Goal: Task Accomplishment & Management: Manage account settings

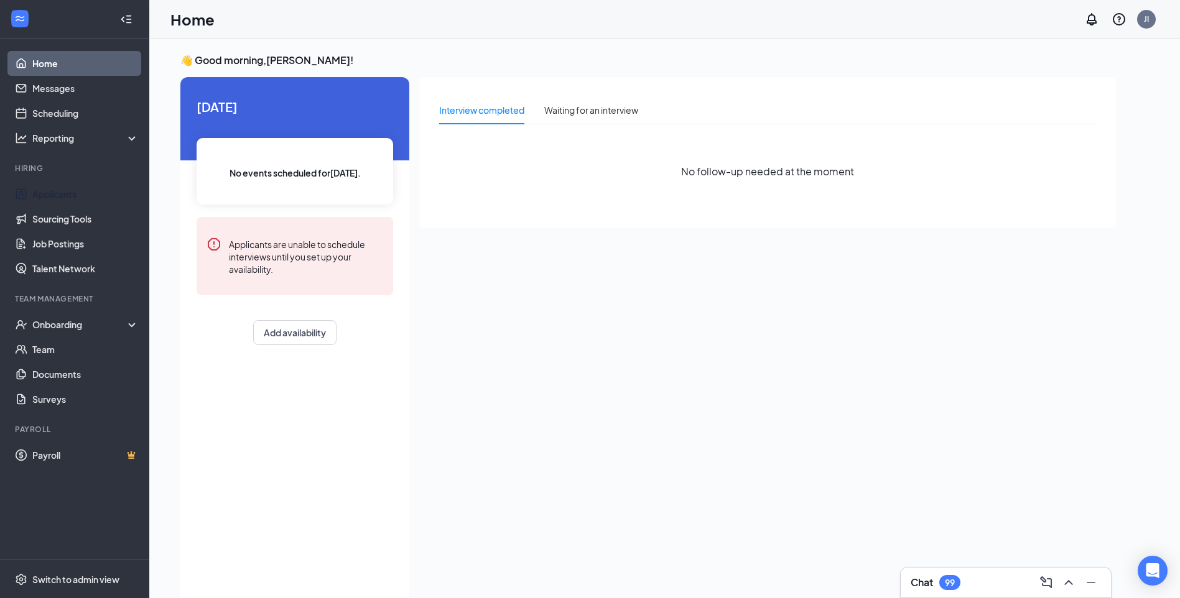
drag, startPoint x: 72, startPoint y: 189, endPoint x: 108, endPoint y: 177, distance: 37.4
click at [72, 189] on link "Applicants" at bounding box center [85, 194] width 106 height 25
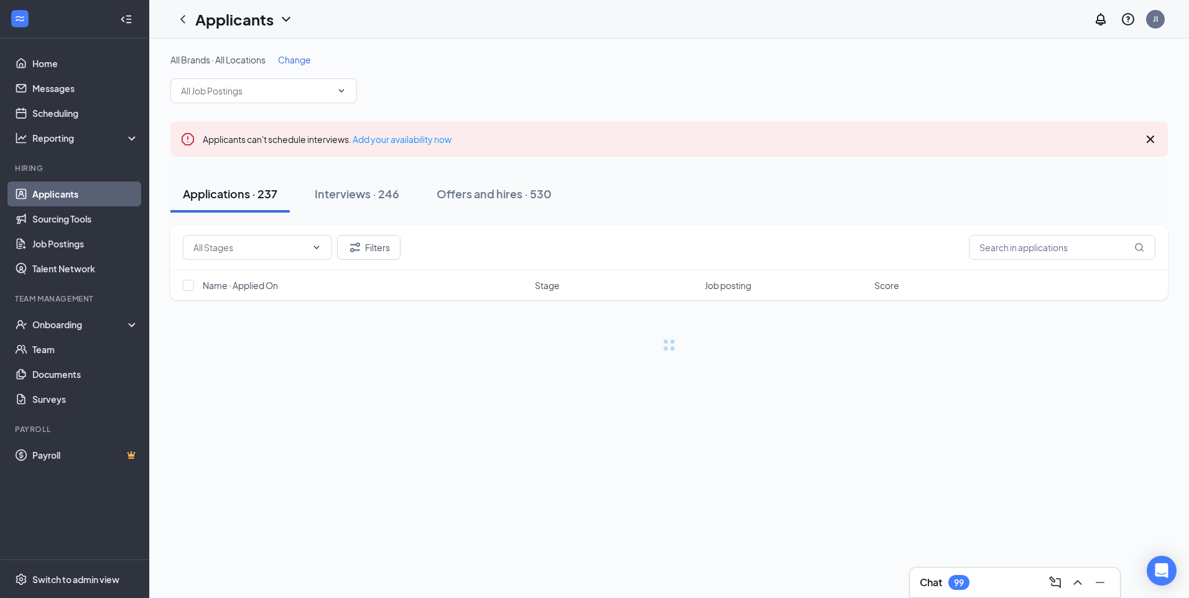
click at [302, 60] on span "Change" at bounding box center [294, 59] width 33 height 11
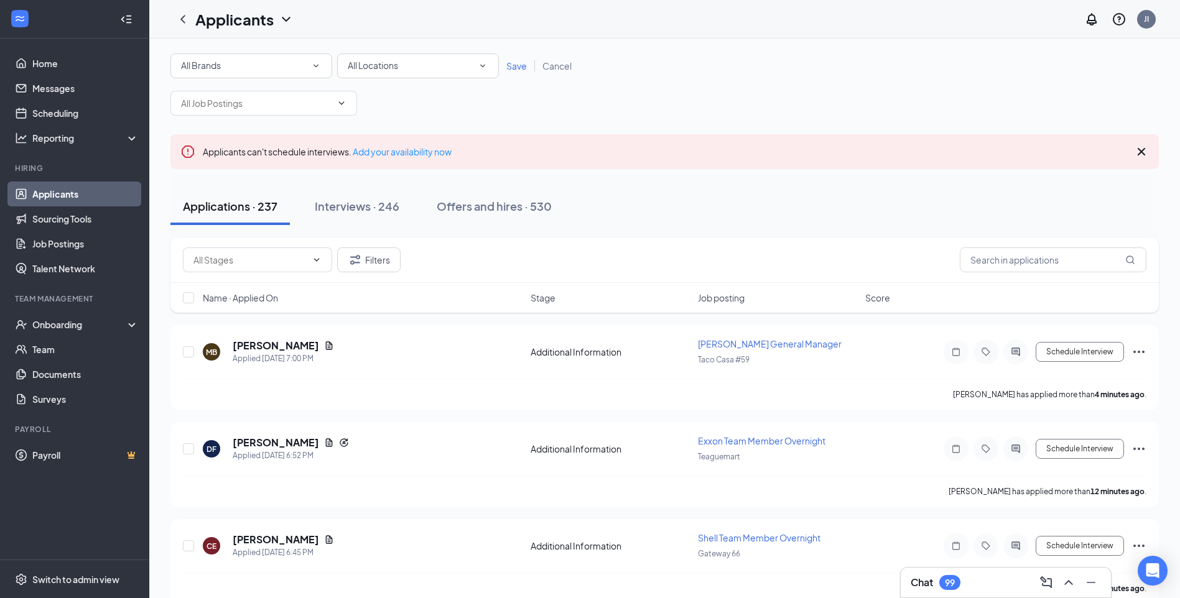
click at [486, 67] on icon "SmallChevronDown" at bounding box center [482, 65] width 11 height 11
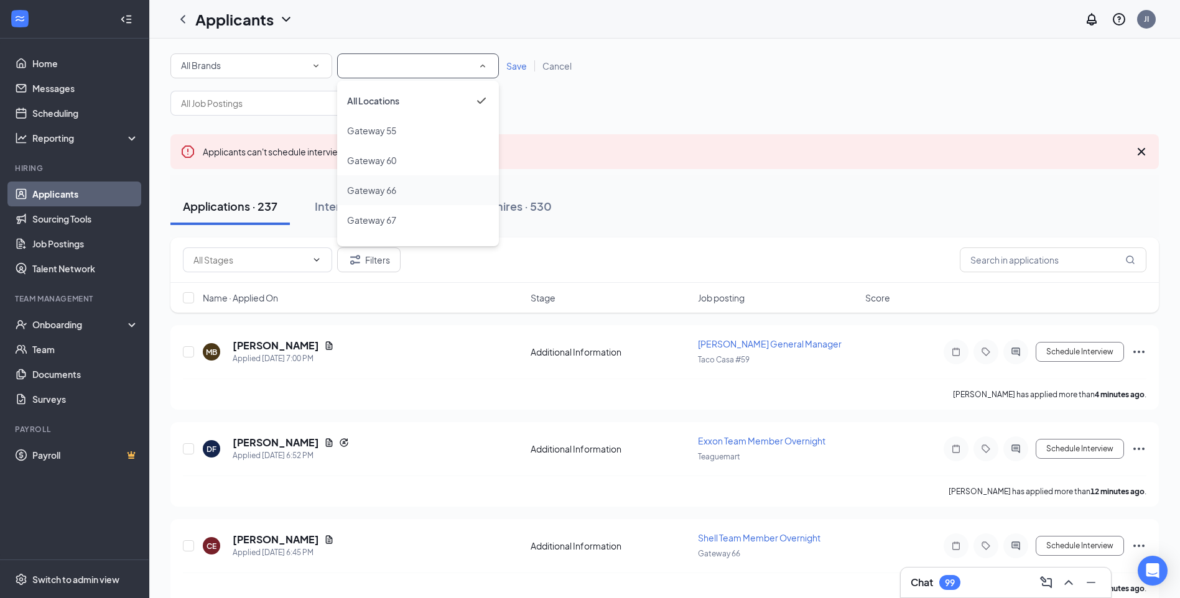
click at [432, 188] on div "Gateway 66" at bounding box center [418, 190] width 142 height 15
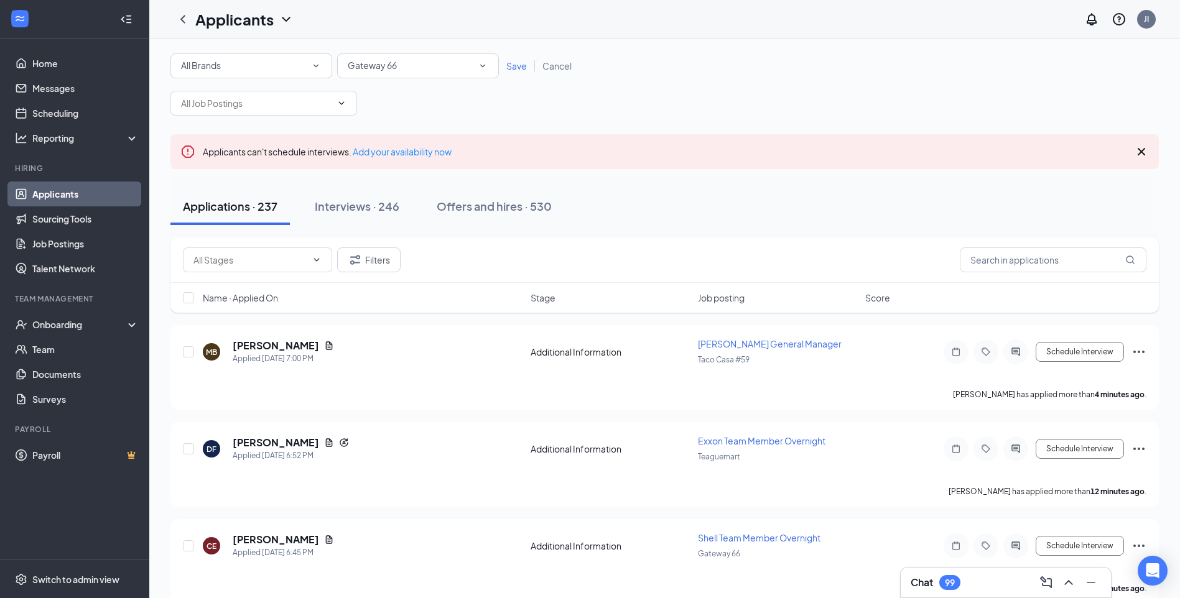
click at [511, 68] on span "Save" at bounding box center [516, 65] width 21 height 11
